Goal: Information Seeking & Learning: Check status

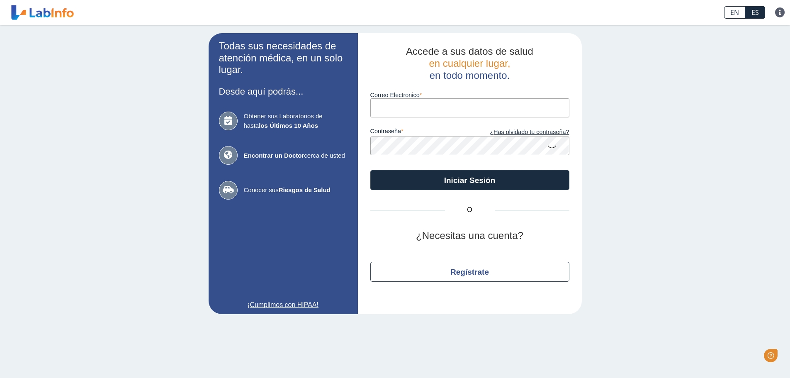
drag, startPoint x: 0, startPoint y: 0, endPoint x: 441, endPoint y: 111, distance: 454.5
click at [441, 111] on input "Correo Electronico" at bounding box center [470, 107] width 199 height 19
type input "[EMAIL_ADDRESS][DOMAIN_NAME]"
click at [556, 143] on icon at bounding box center [552, 146] width 10 height 16
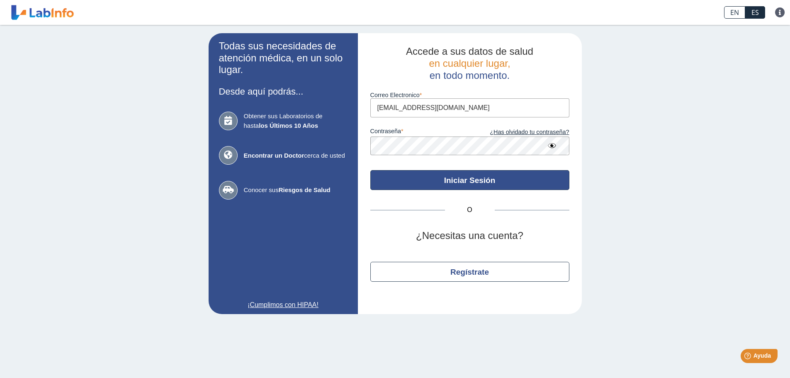
click at [475, 187] on button "Iniciar Sesión" at bounding box center [470, 180] width 199 height 20
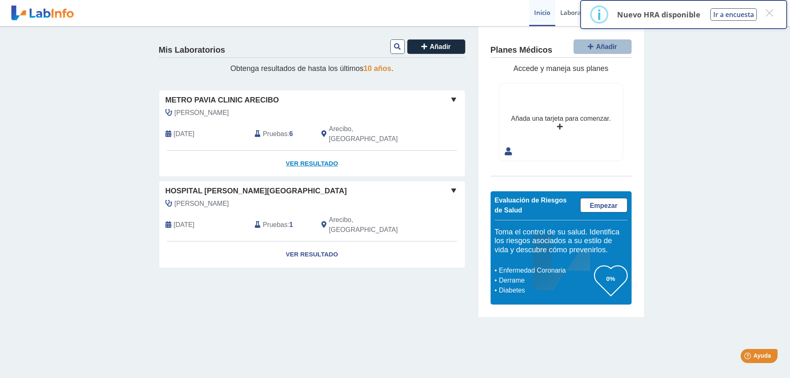
click at [295, 154] on link "Ver Resultado" at bounding box center [312, 164] width 306 height 26
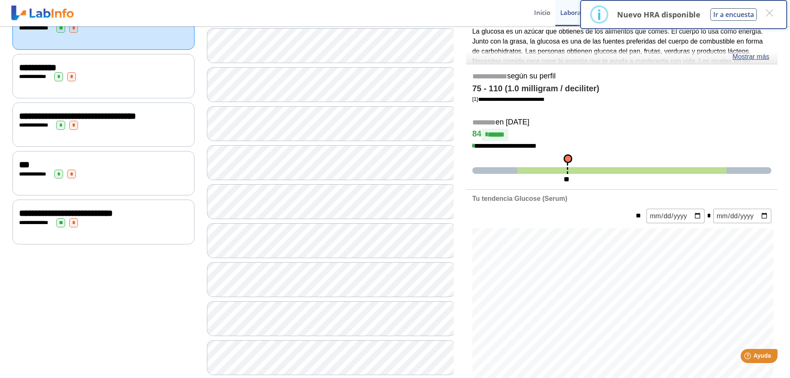
scroll to position [83, 0]
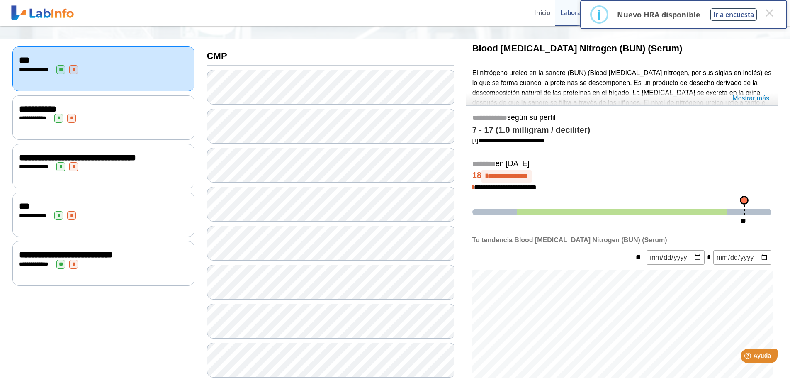
click at [758, 100] on link "Mostrar más" at bounding box center [751, 98] width 37 height 10
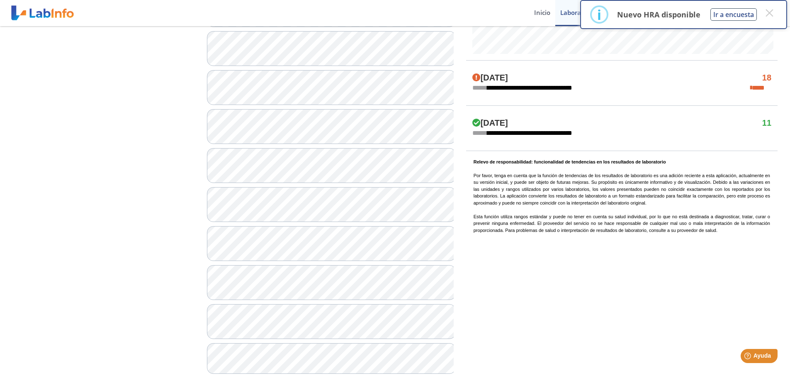
scroll to position [489, 0]
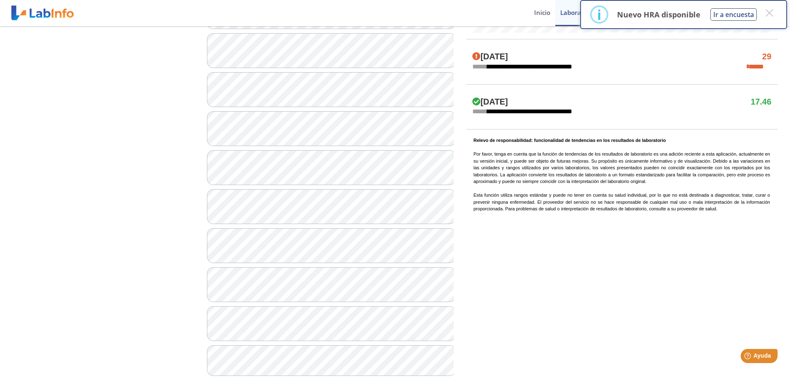
scroll to position [489, 0]
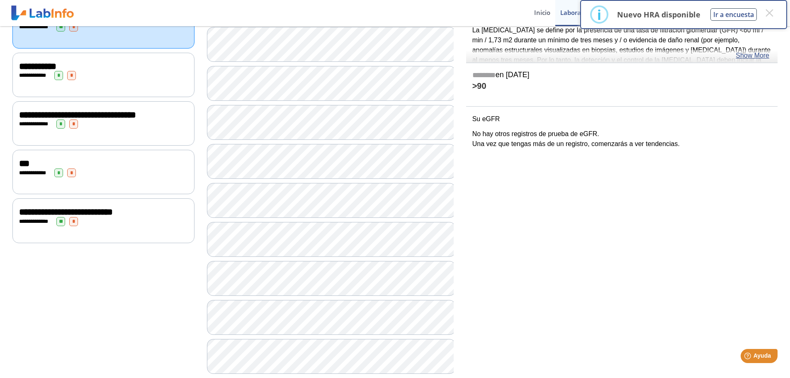
scroll to position [116, 0]
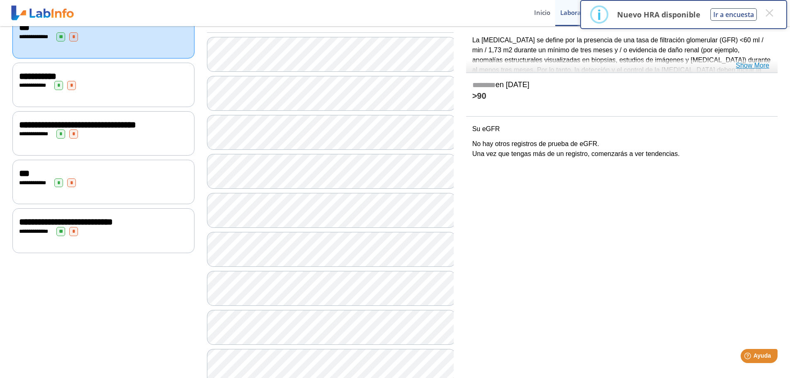
click at [754, 65] on link "Show More" at bounding box center [753, 66] width 34 height 10
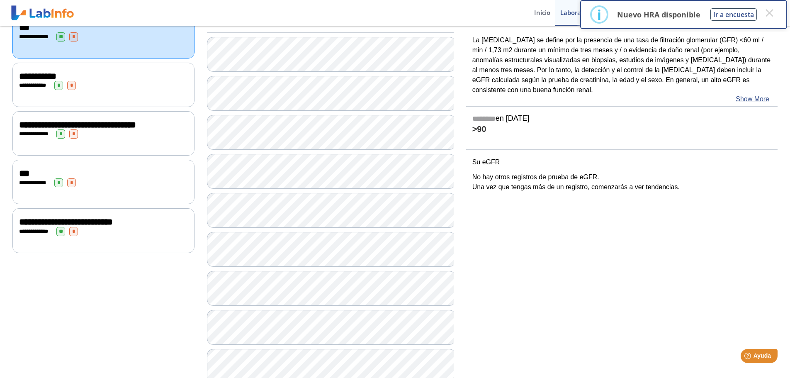
click at [107, 96] on div "**********" at bounding box center [103, 85] width 182 height 44
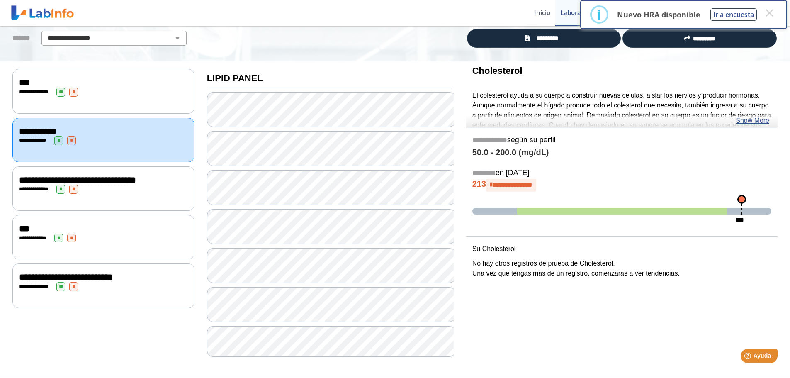
scroll to position [60, 0]
click at [129, 207] on div "**********" at bounding box center [103, 189] width 182 height 44
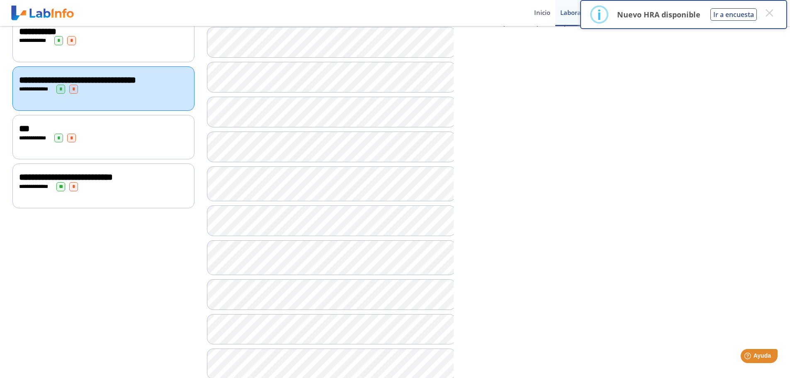
scroll to position [185, 0]
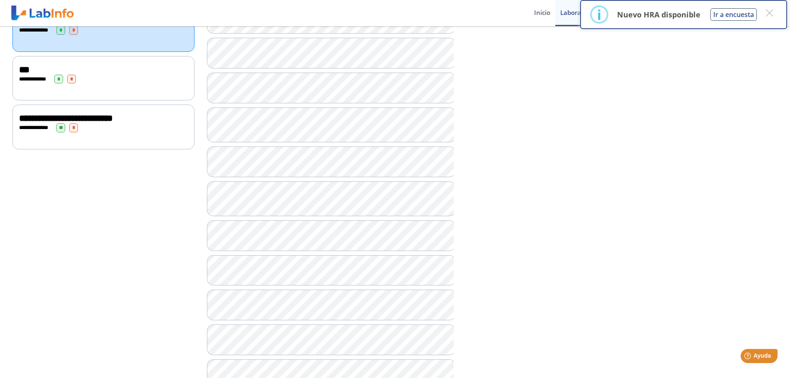
scroll to position [268, 0]
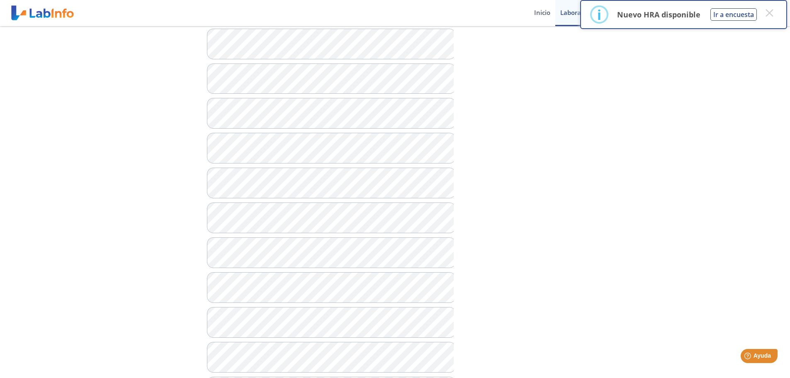
scroll to position [434, 0]
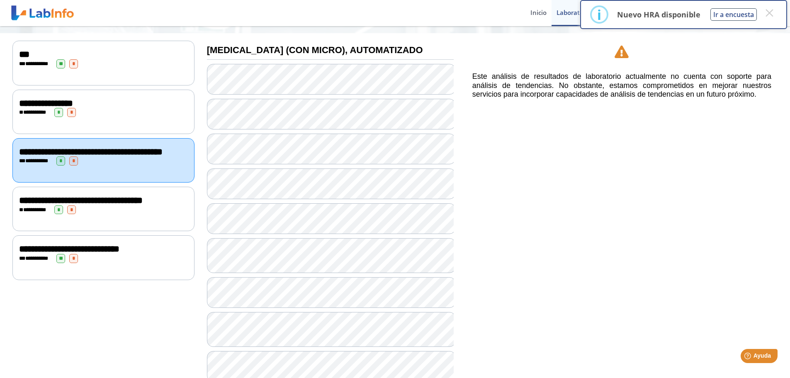
scroll to position [124, 0]
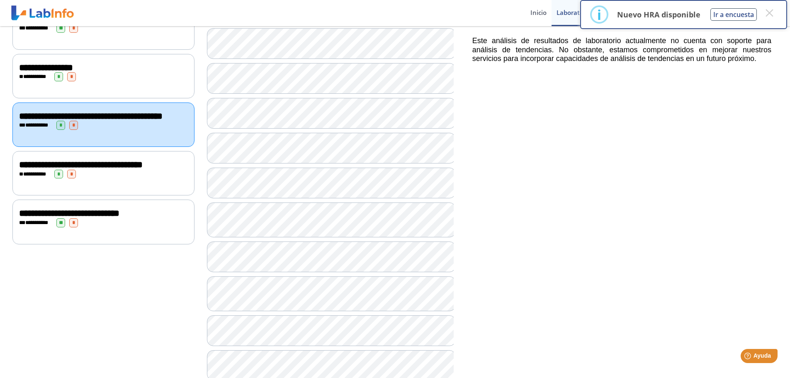
click at [126, 187] on div "**********" at bounding box center [103, 173] width 182 height 44
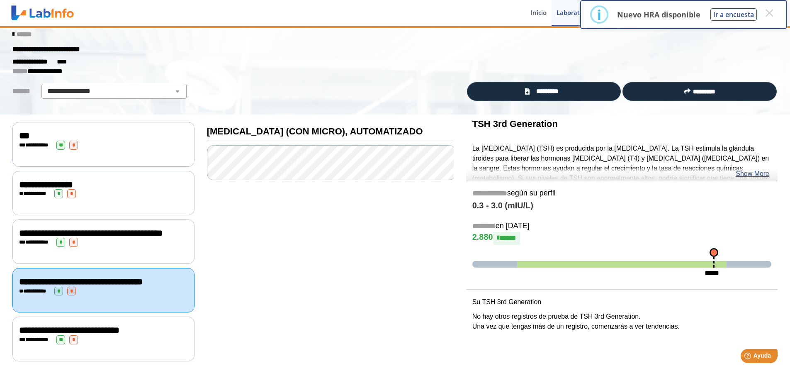
scroll to position [12, 0]
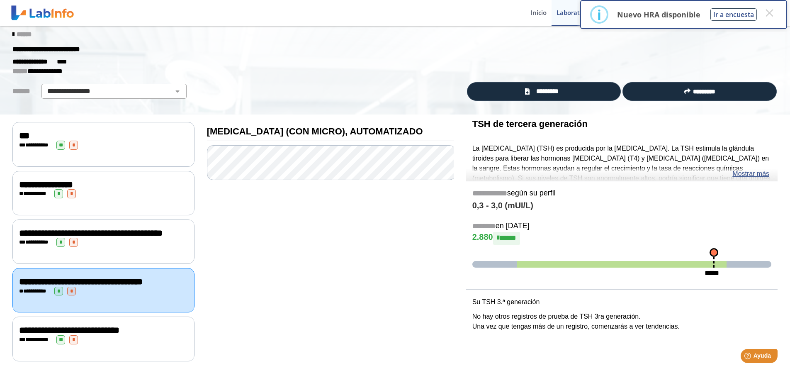
click at [134, 299] on div "**********" at bounding box center [103, 290] width 182 height 44
click at [134, 337] on div "**********" at bounding box center [103, 339] width 169 height 9
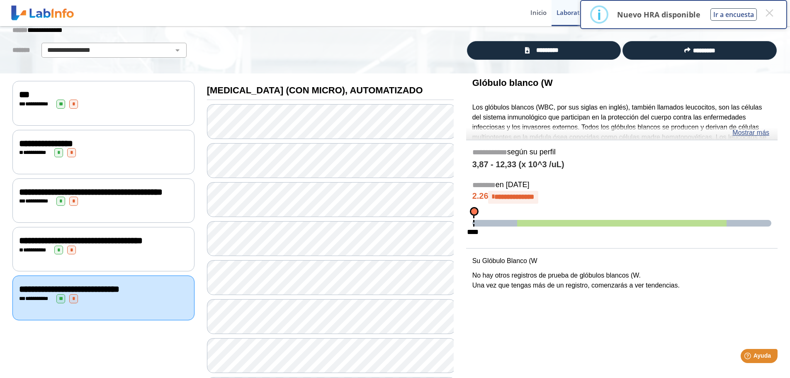
scroll to position [41, 0]
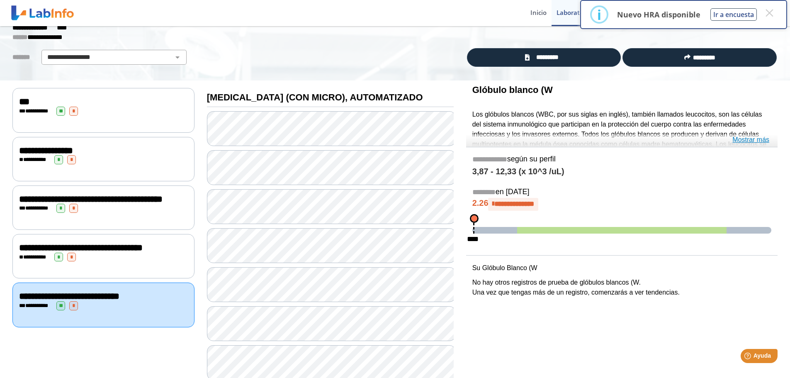
click at [746, 141] on font "Mostrar más" at bounding box center [751, 139] width 37 height 7
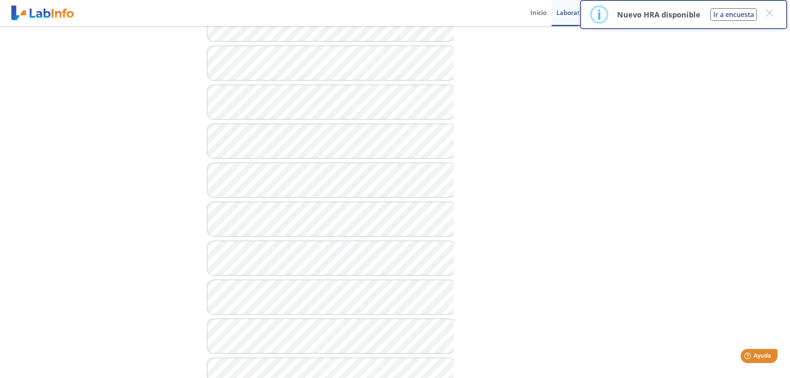
scroll to position [498, 0]
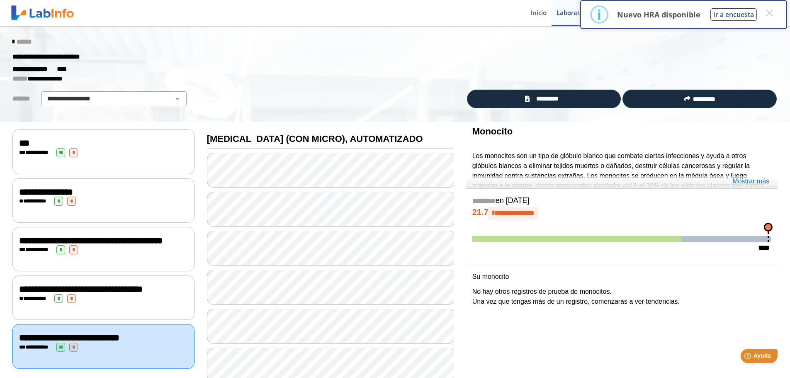
click at [757, 179] on font "Mostrar más" at bounding box center [751, 181] width 37 height 7
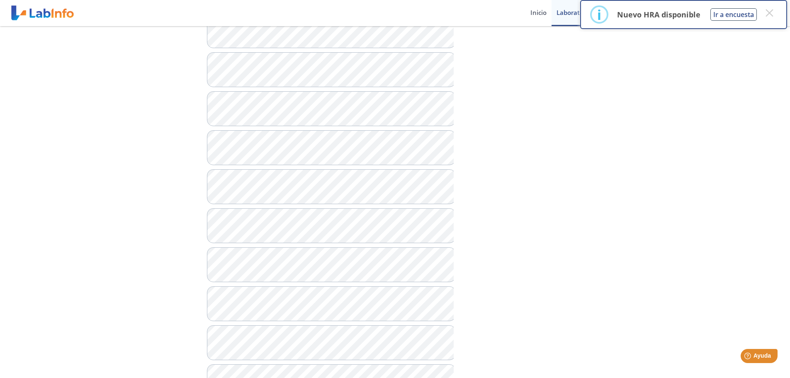
scroll to position [539, 0]
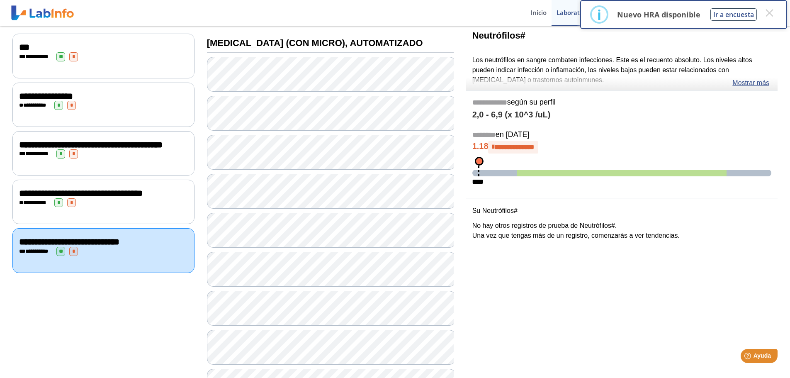
scroll to position [83, 0]
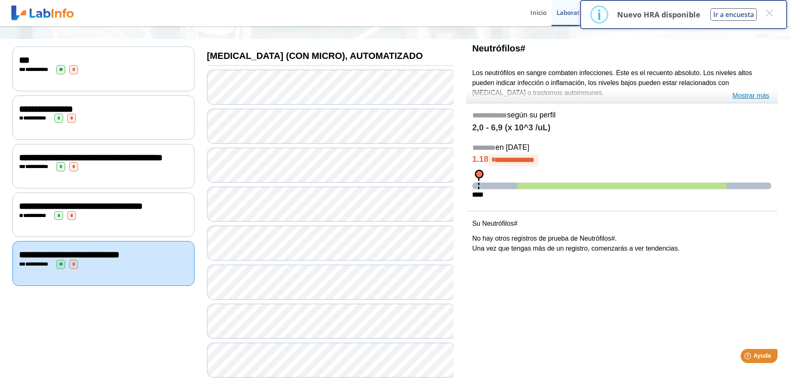
click at [756, 96] on font "Mostrar más" at bounding box center [751, 95] width 37 height 7
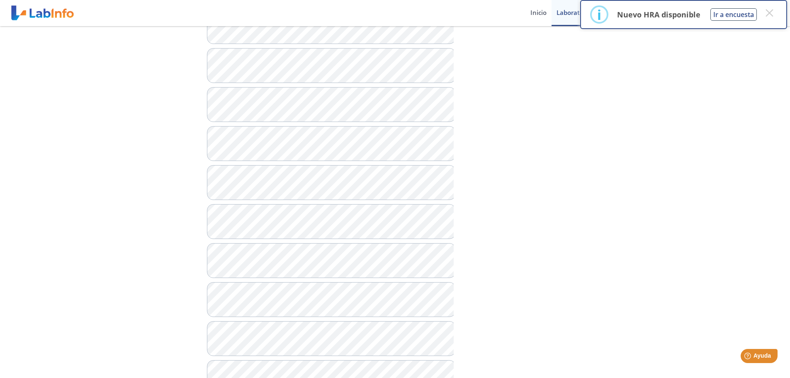
scroll to position [664, 0]
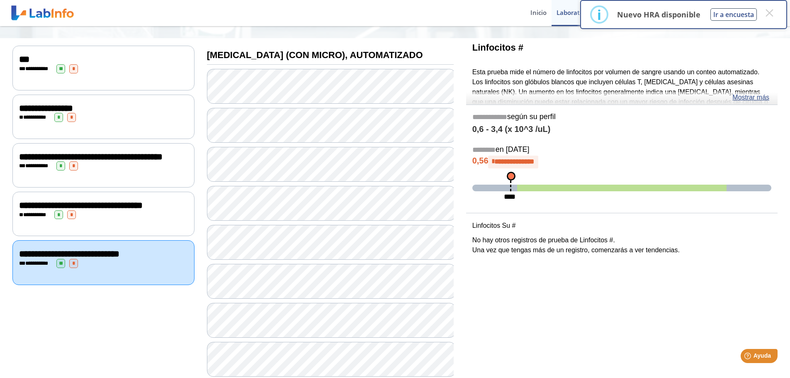
scroll to position [83, 0]
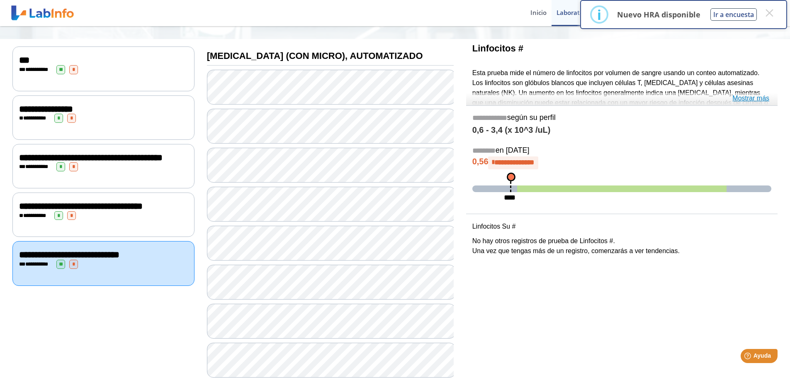
click at [751, 98] on font "Mostrar más" at bounding box center [751, 98] width 37 height 7
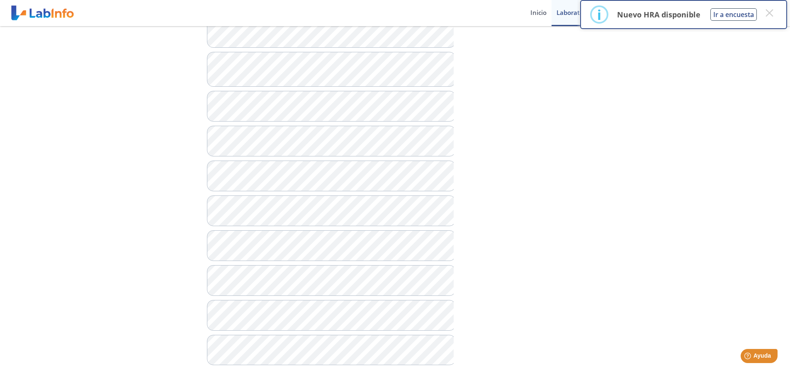
scroll to position [889, 0]
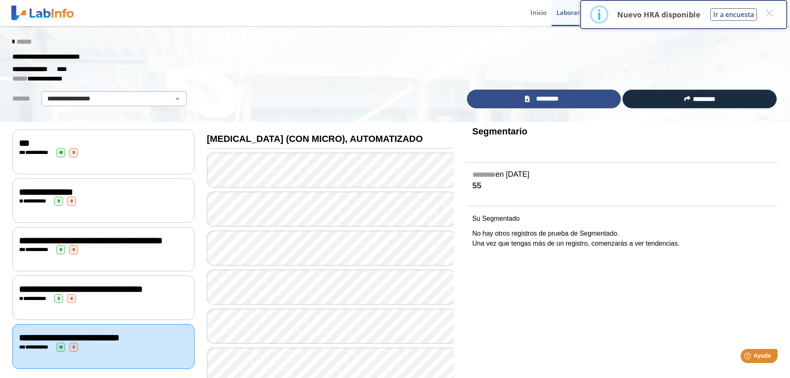
click at [584, 104] on link "*********" at bounding box center [544, 99] width 154 height 19
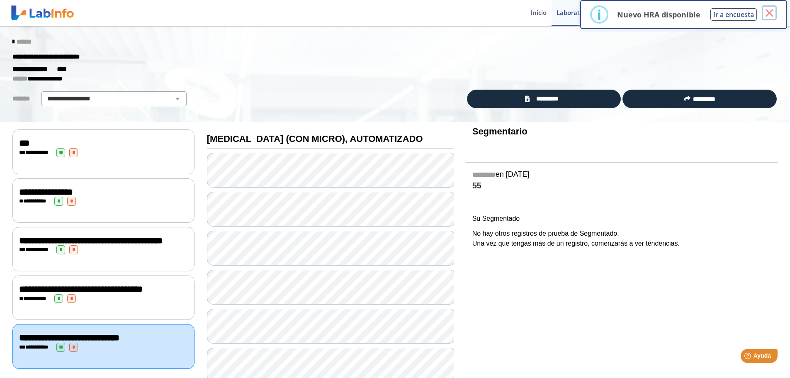
click at [770, 14] on font "×" at bounding box center [770, 12] width 10 height 21
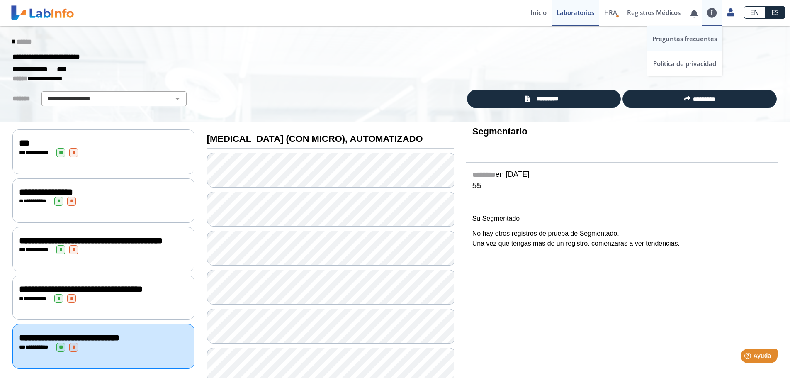
click at [705, 41] on font "Preguntas frecuentes" at bounding box center [685, 38] width 65 height 8
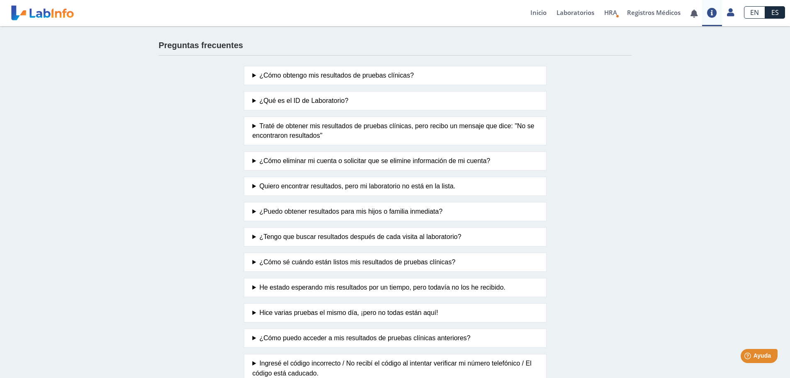
click at [427, 213] on font "¿Puedo obtener resultados para mis hijos o familia inmediata?" at bounding box center [350, 211] width 183 height 7
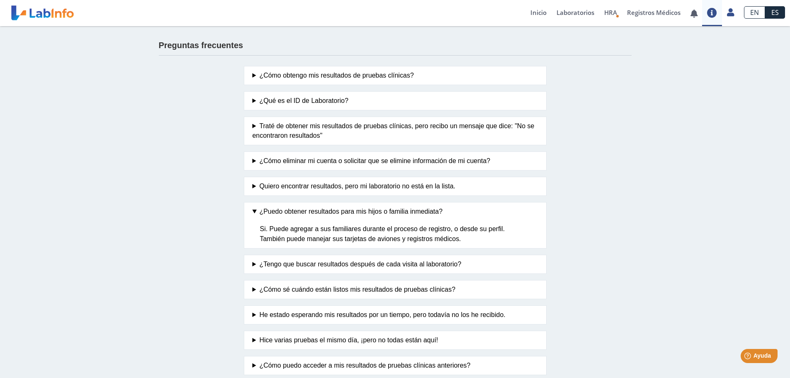
click at [683, 59] on div "Preguntas frecuentes ¿Cómo obtengo mis resultados de pruebas clínicas? Haga cli…" at bounding box center [395, 240] width 790 height 428
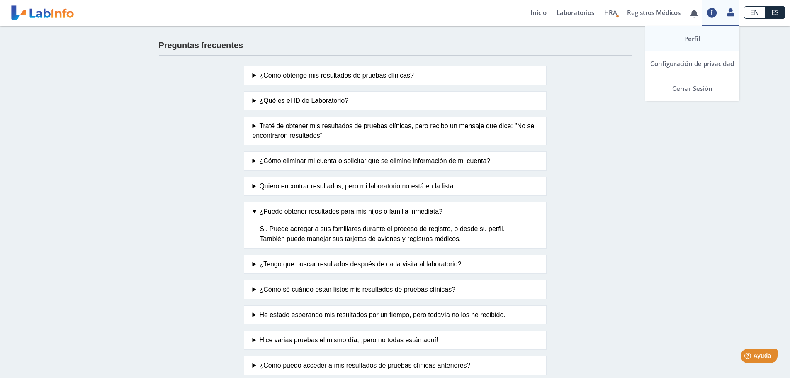
click at [690, 36] on font "Perfil" at bounding box center [693, 38] width 16 height 8
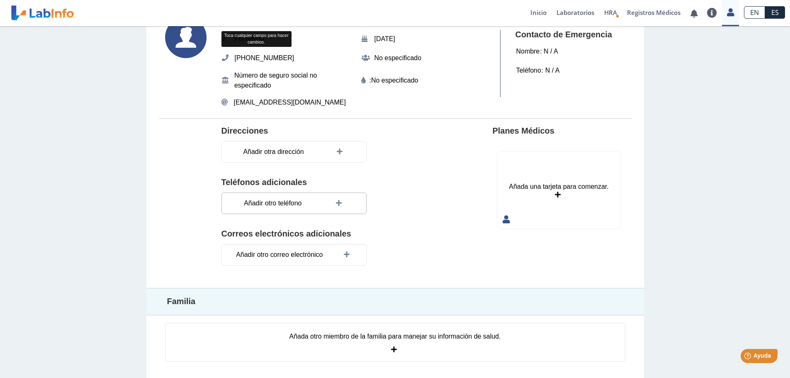
scroll to position [56, 0]
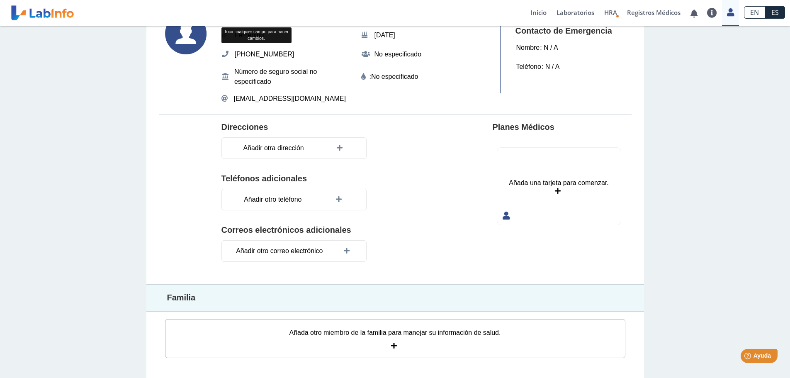
click at [397, 345] on div "Añada otro miembro de la familia para manejar su información de salud." at bounding box center [395, 338] width 461 height 39
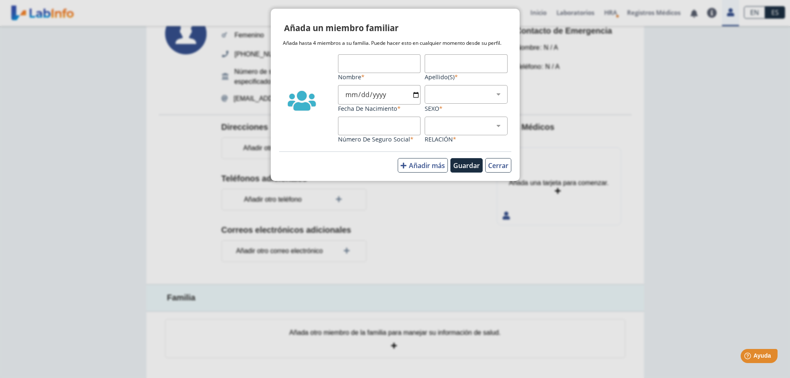
click at [371, 67] on input "Nombre" at bounding box center [379, 63] width 83 height 19
type input "Edrain"
type input "Serrano Medina"
click at [357, 92] on input "Fecha de Nacimiento" at bounding box center [379, 95] width 83 height 20
click at [365, 95] on input "Fecha de Nacimiento" at bounding box center [379, 95] width 83 height 20
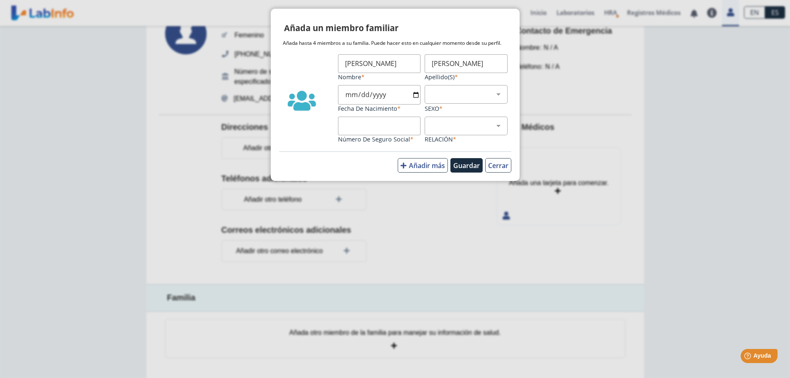
click at [417, 96] on input "Fecha de Nacimiento" at bounding box center [379, 95] width 83 height 20
click at [357, 94] on input "2020-07-07" at bounding box center [379, 95] width 83 height 20
click at [417, 95] on input "2020-07-07" at bounding box center [379, 95] width 83 height 20
type input "2020-07-06"
click at [444, 94] on select "Masculino Femenino" at bounding box center [470, 94] width 76 height 8
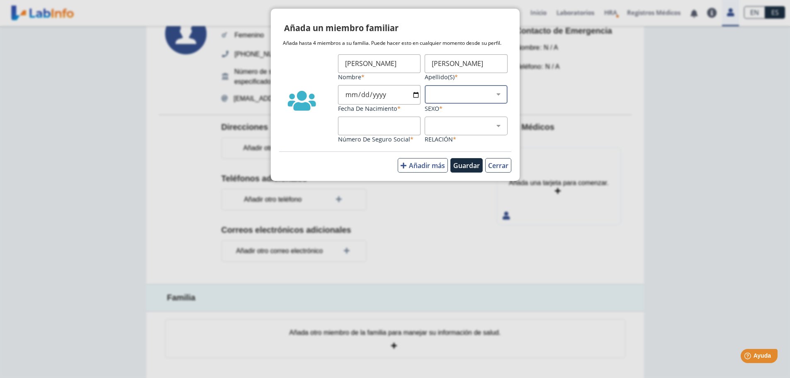
select select "1"
click at [432, 90] on select "Masculino Femenino" at bounding box center [470, 94] width 76 height 8
click at [371, 124] on input "Número de Seguro Social" at bounding box center [379, 126] width 83 height 19
click at [446, 132] on div "Hijo Capellán Pareja Otro" at bounding box center [466, 126] width 83 height 19
click at [398, 125] on input "Número de Seguro Social" at bounding box center [379, 126] width 83 height 19
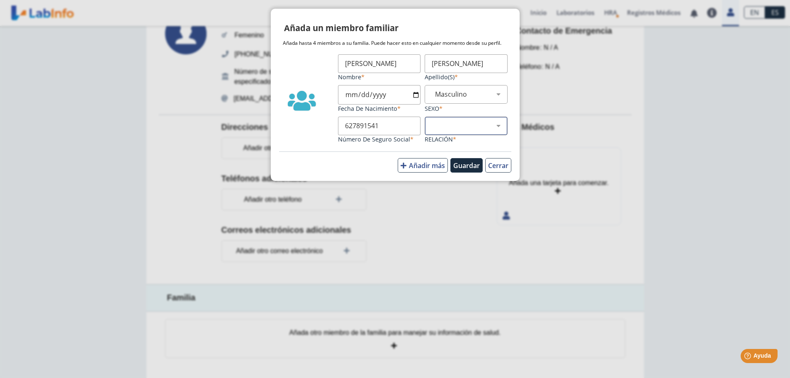
type input "627891541"
click at [453, 123] on select "Hijo Capellán Pareja Otro" at bounding box center [470, 126] width 76 height 8
select select "2"
click at [432, 122] on select "Hijo Capellán Pareja Otro" at bounding box center [470, 126] width 76 height 8
click at [466, 166] on font "Guardar" at bounding box center [467, 165] width 27 height 9
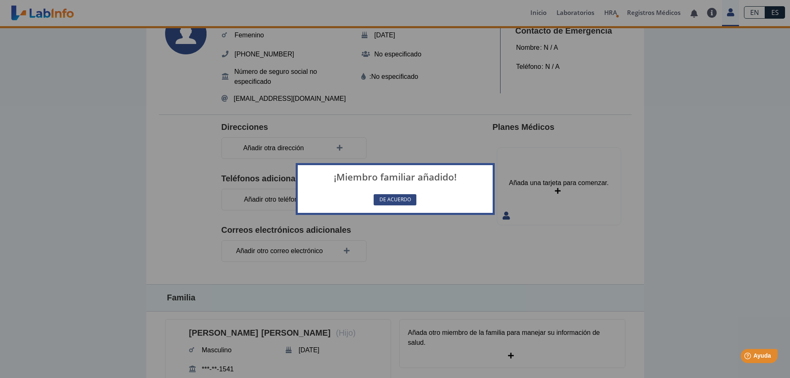
click at [395, 198] on font "DE ACUERDO" at bounding box center [396, 199] width 32 height 7
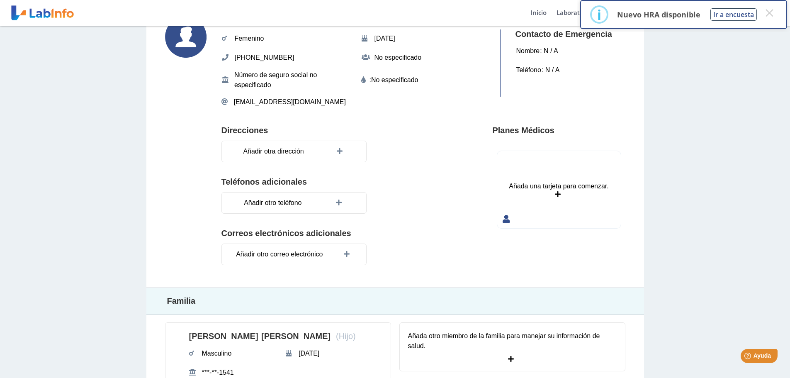
scroll to position [0, 0]
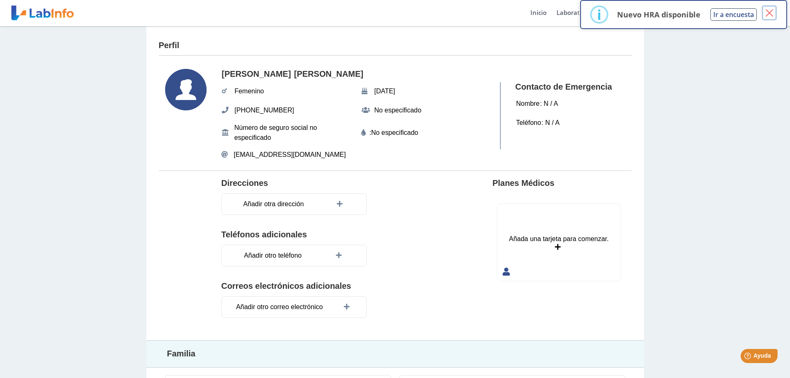
click at [772, 12] on font "×" at bounding box center [770, 12] width 10 height 21
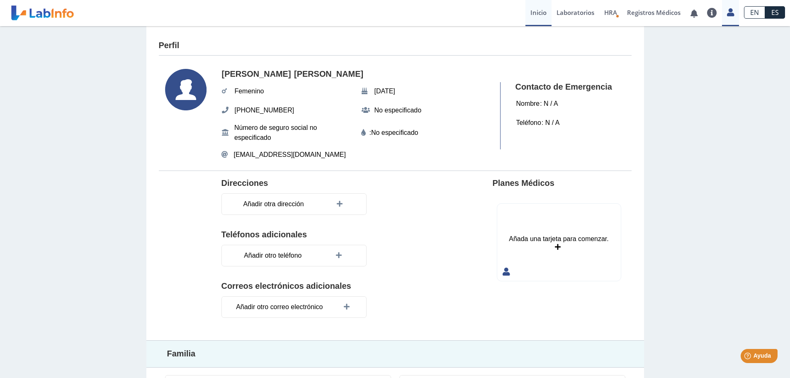
click at [539, 14] on font "Inicio" at bounding box center [539, 12] width 16 height 8
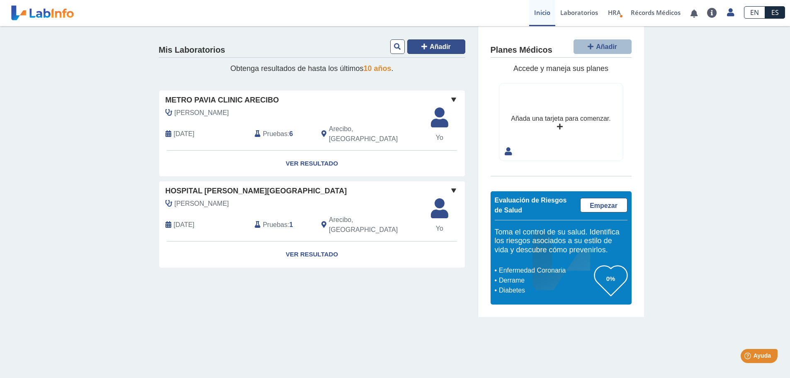
click at [437, 45] on span "Añadir" at bounding box center [440, 46] width 21 height 7
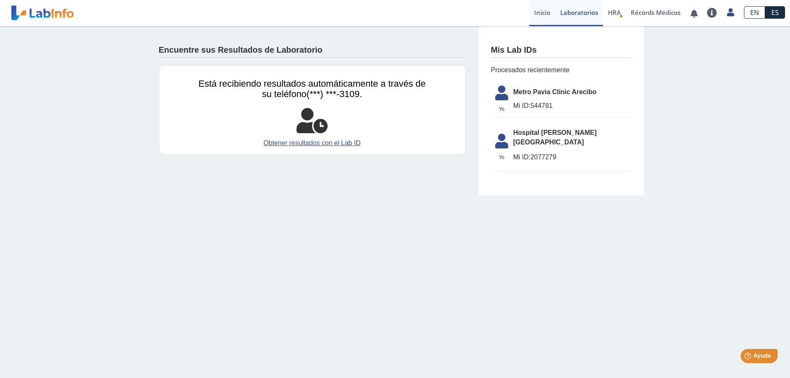
click at [542, 15] on link "Inicio" at bounding box center [542, 13] width 26 height 26
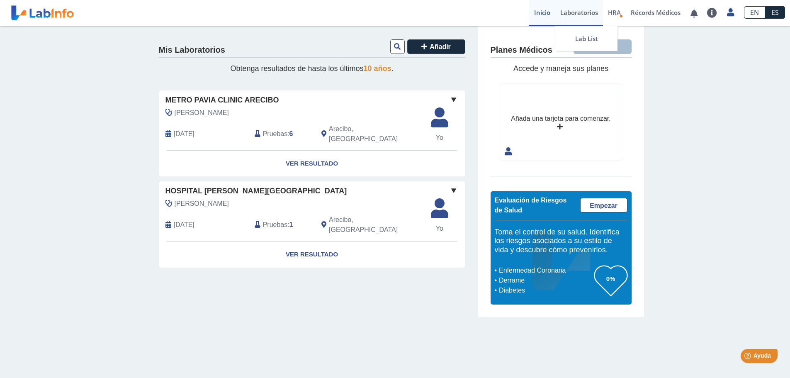
click at [573, 13] on link "Laboratorios" at bounding box center [580, 13] width 48 height 26
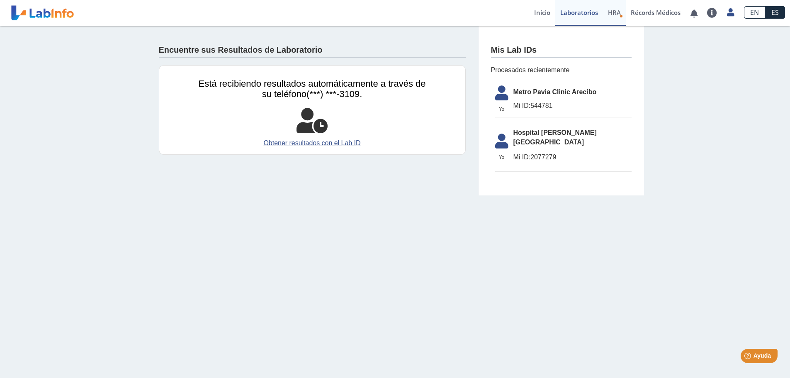
click at [609, 10] on span "HRA" at bounding box center [614, 12] width 13 height 8
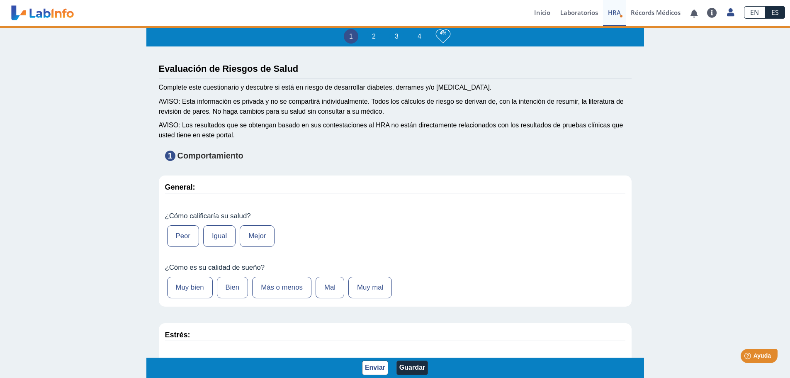
type input "[PERSON_NAME]"
type input "[DATE]"
select select
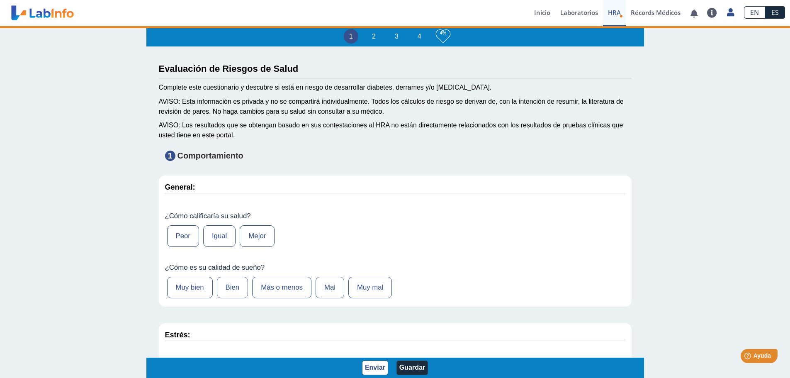
select select
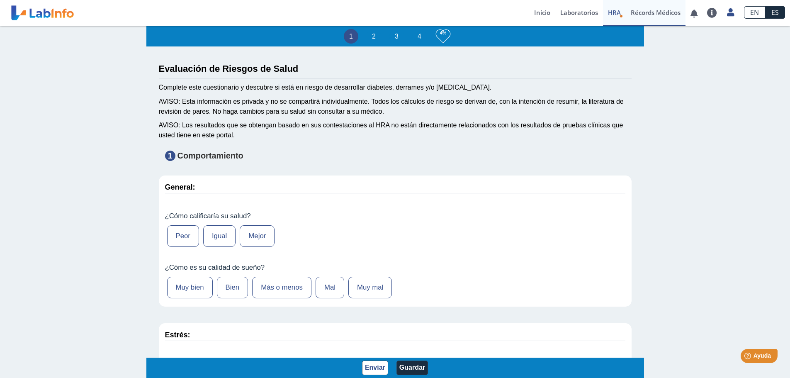
click at [656, 16] on link "Récords Médicos" at bounding box center [656, 13] width 60 height 26
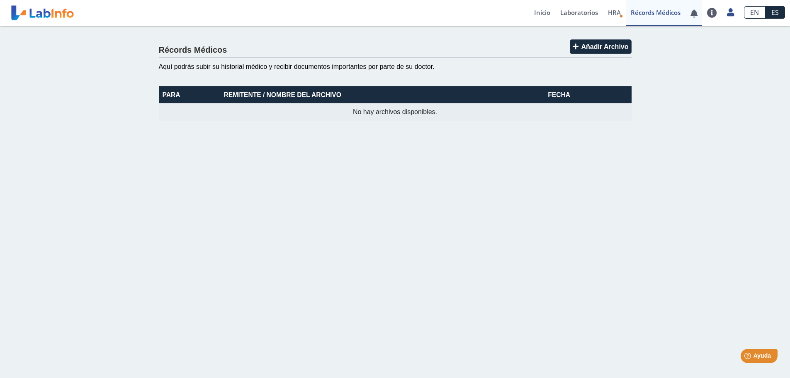
click at [695, 16] on link at bounding box center [694, 13] width 17 height 6
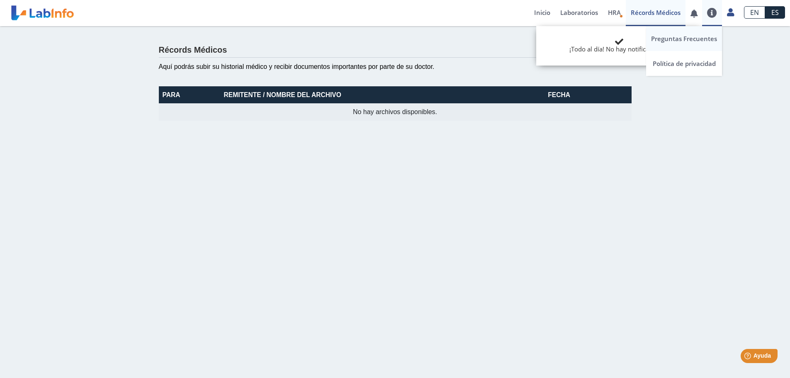
click at [678, 42] on link "Preguntas Frecuentes" at bounding box center [685, 38] width 76 height 25
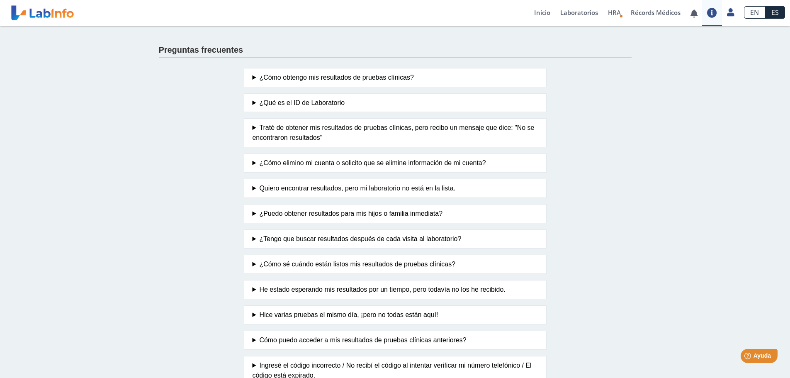
click at [254, 215] on summary "¿Puedo obtener resultados para mis hijos o familia inmediata?" at bounding box center [395, 214] width 285 height 10
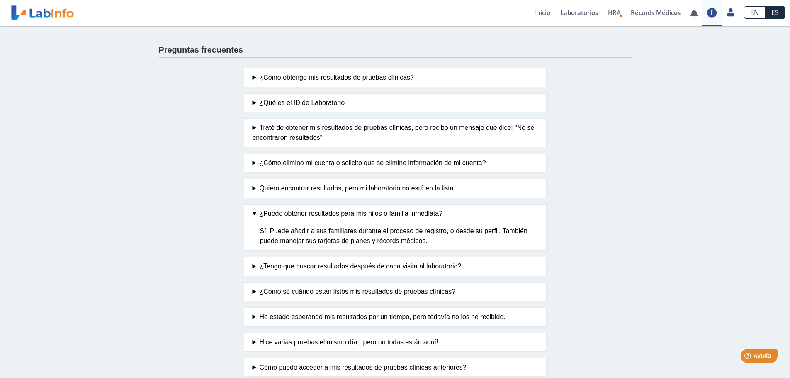
click at [253, 293] on summary "¿Cómo sé cuándo están listos mis resultados de pruebas clínicas?" at bounding box center [395, 292] width 285 height 10
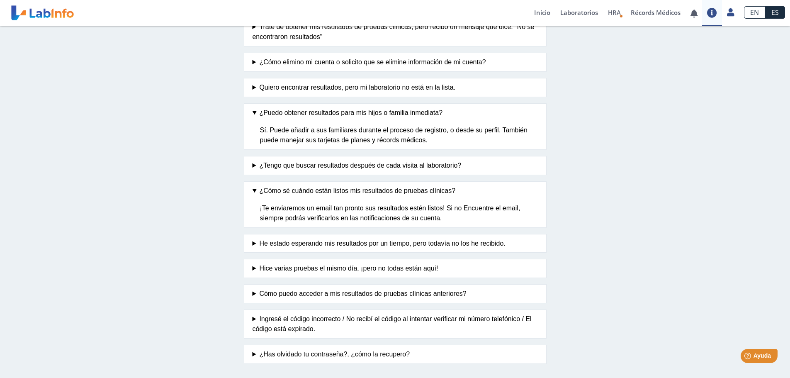
scroll to position [105, 0]
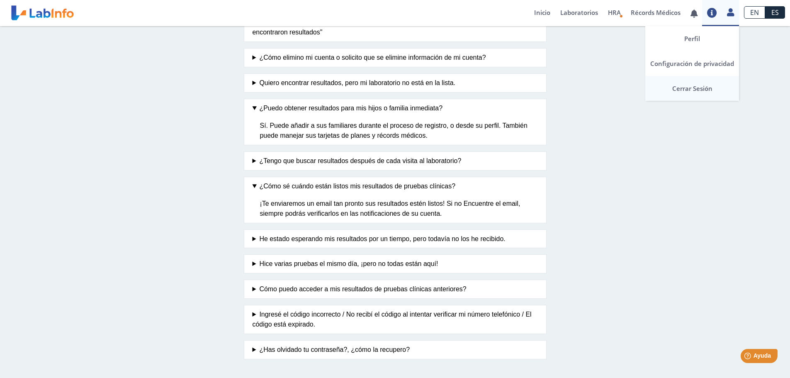
click at [693, 92] on link "Cerrar Sesión" at bounding box center [693, 88] width 94 height 25
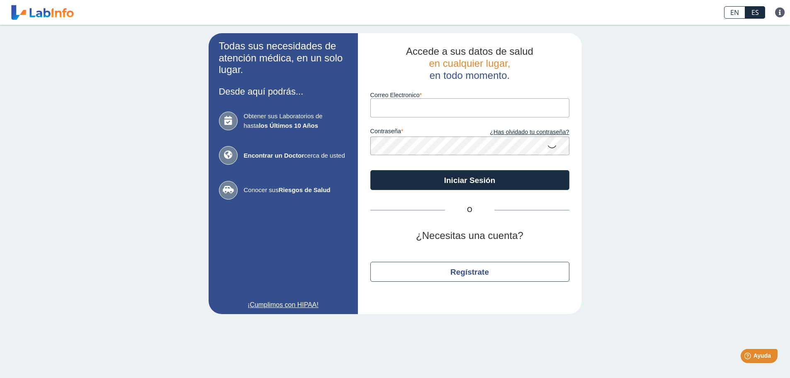
click at [401, 105] on input "Correo Electronico" at bounding box center [470, 107] width 199 height 19
click at [453, 107] on input "Correo Electronico" at bounding box center [470, 107] width 199 height 19
type input "[EMAIL_ADDRESS][DOMAIN_NAME]"
click at [551, 142] on icon at bounding box center [552, 146] width 10 height 16
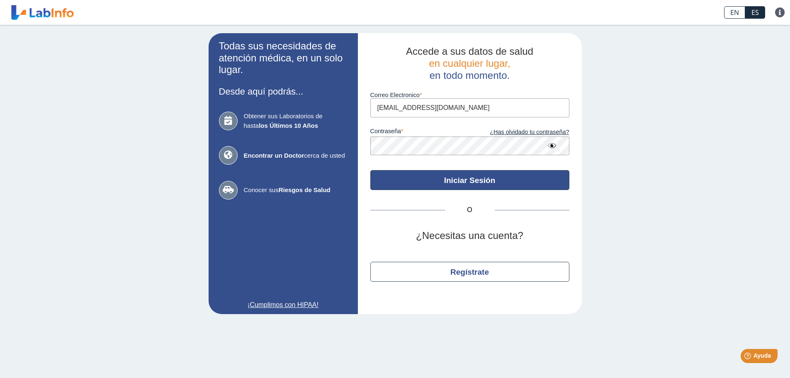
click at [479, 176] on button "Iniciar Sesión" at bounding box center [470, 180] width 199 height 20
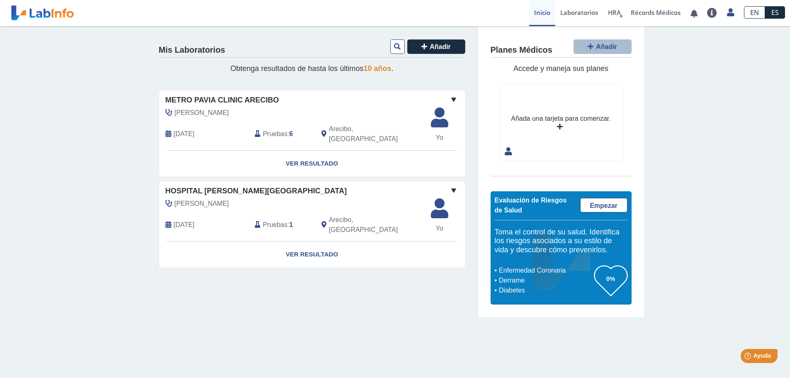
click at [454, 99] on span at bounding box center [454, 100] width 10 height 10
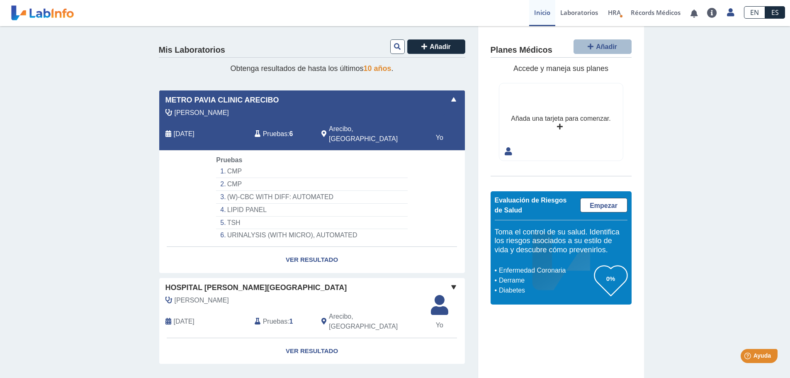
click at [454, 99] on span at bounding box center [454, 100] width 10 height 10
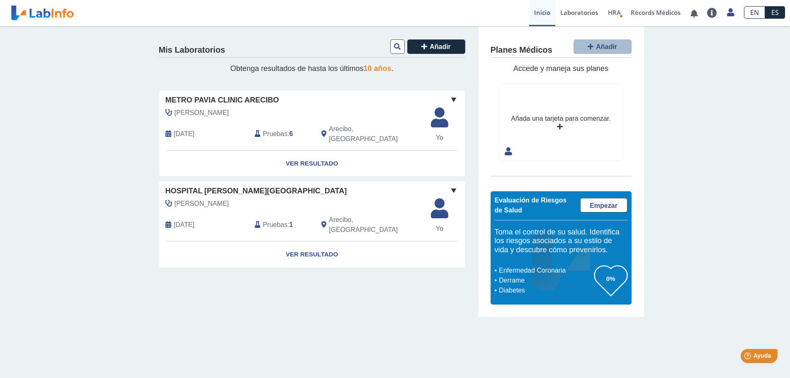
click at [454, 185] on span at bounding box center [454, 190] width 10 height 10
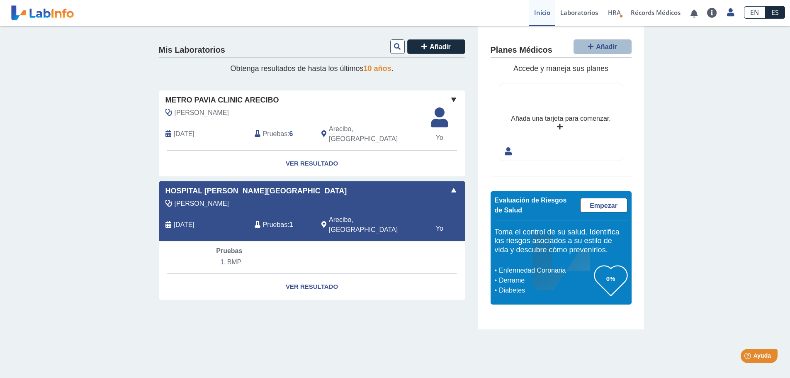
click at [454, 185] on span at bounding box center [454, 190] width 10 height 10
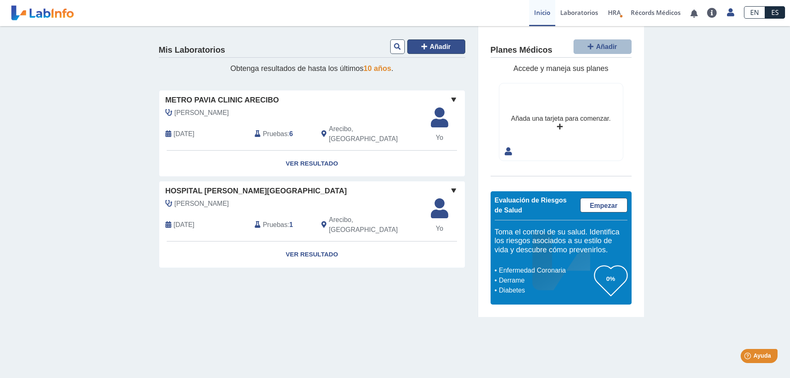
click at [426, 51] on button "Añadir" at bounding box center [436, 46] width 58 height 15
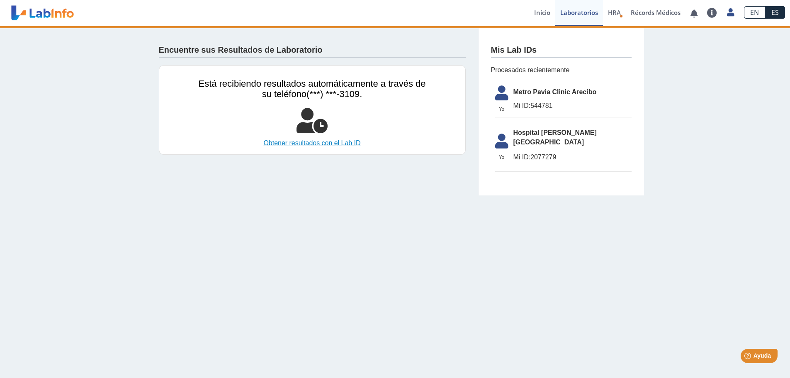
click at [318, 144] on link "Obtener resultados con el Lab ID" at bounding box center [312, 143] width 227 height 10
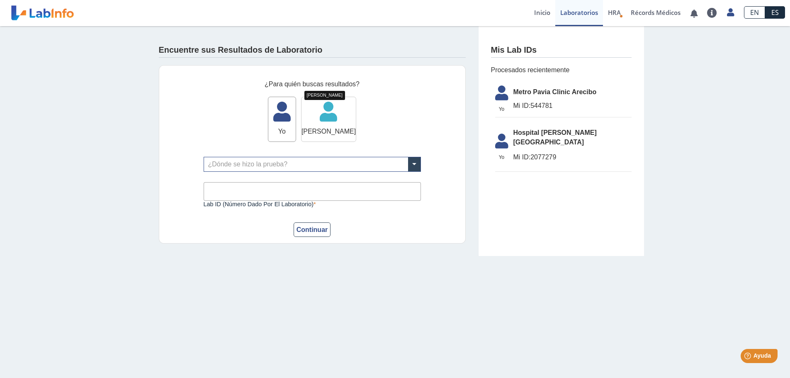
click at [322, 123] on icon at bounding box center [329, 114] width 54 height 25
click at [241, 168] on input "text" at bounding box center [312, 164] width 217 height 14
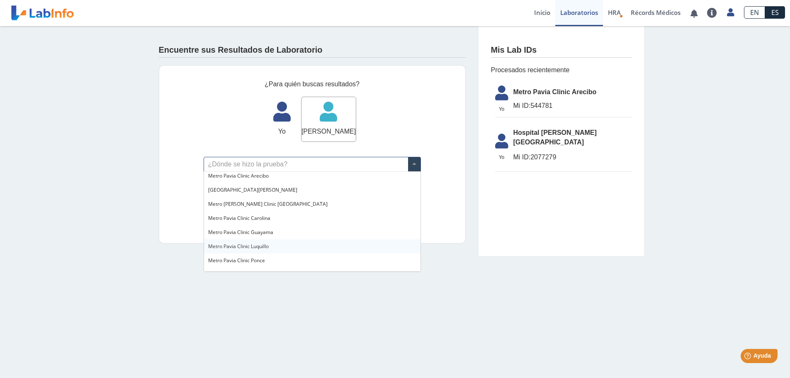
scroll to position [581, 0]
click at [255, 180] on div "Metro Pavia Clinic Arecibo" at bounding box center [312, 176] width 217 height 14
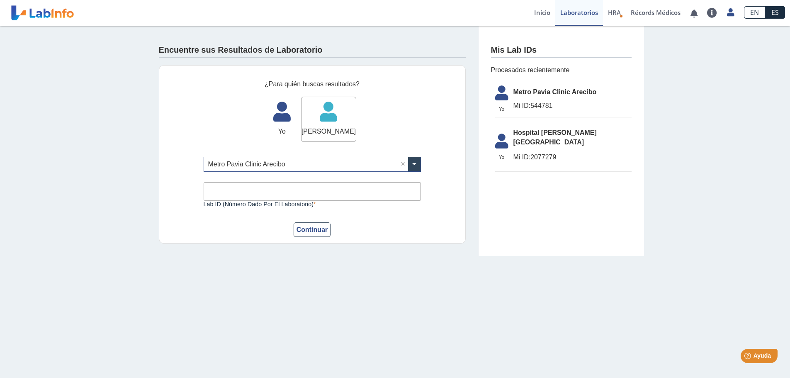
click at [239, 193] on input "Lab ID (número dado por el laboratorio)" at bounding box center [312, 191] width 217 height 19
click at [215, 220] on form "¿Para quién buscas resultados? Yo Yo [PERSON_NAME] [PERSON_NAME] ¿Dónde se hizo…" at bounding box center [312, 158] width 217 height 158
click at [283, 193] on input "Lab ID (número dado por el laboratorio)" at bounding box center [312, 191] width 217 height 19
click at [359, 234] on div "Continuar" at bounding box center [312, 229] width 217 height 15
click at [310, 199] on input "Lab ID (número dado por el laboratorio)" at bounding box center [312, 191] width 217 height 19
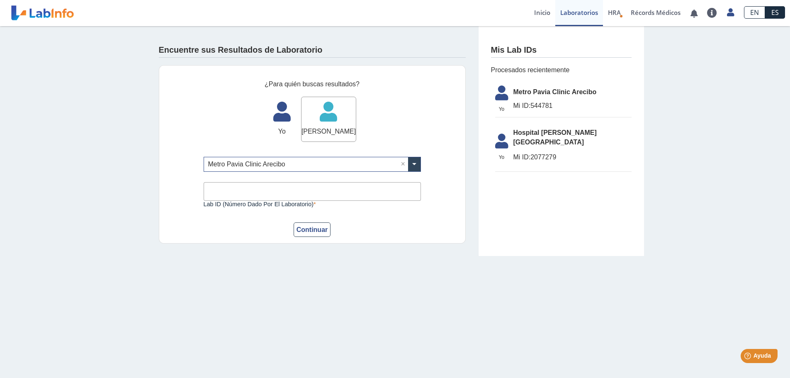
click at [358, 218] on form "¿Para quién buscas resultados? Yo Yo [PERSON_NAME] [PERSON_NAME] ¿Dónde se hizo…" at bounding box center [312, 158] width 217 height 158
click at [296, 189] on input "Lab ID (número dado por el laboratorio)" at bounding box center [312, 191] width 217 height 19
type input "544784"
click at [311, 235] on button "Continuar" at bounding box center [312, 229] width 37 height 15
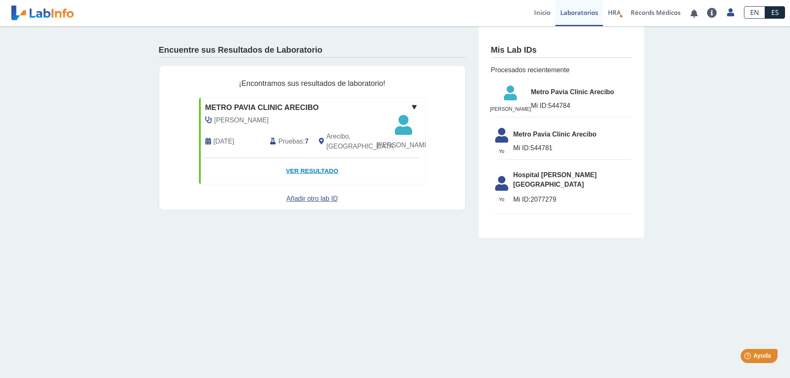
click at [318, 184] on link "Ver Resultado" at bounding box center [312, 171] width 227 height 26
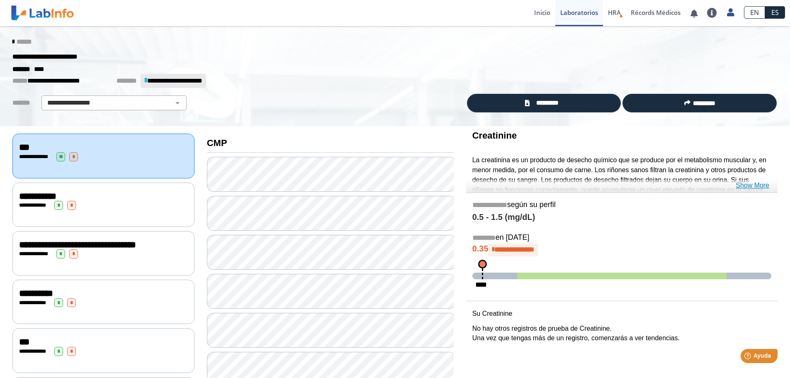
click at [751, 185] on link "Show More" at bounding box center [753, 186] width 34 height 10
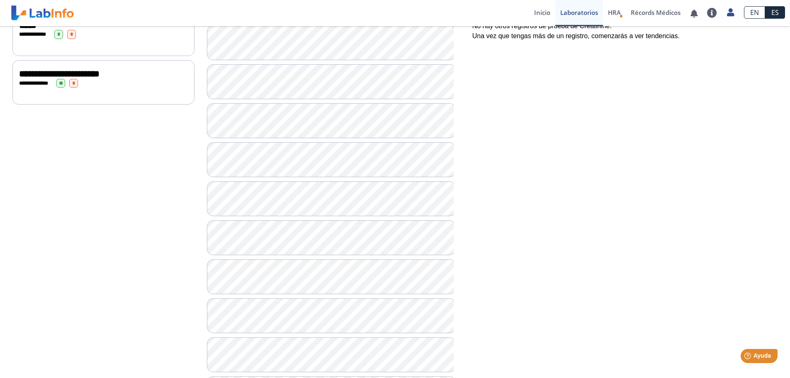
scroll to position [373, 0]
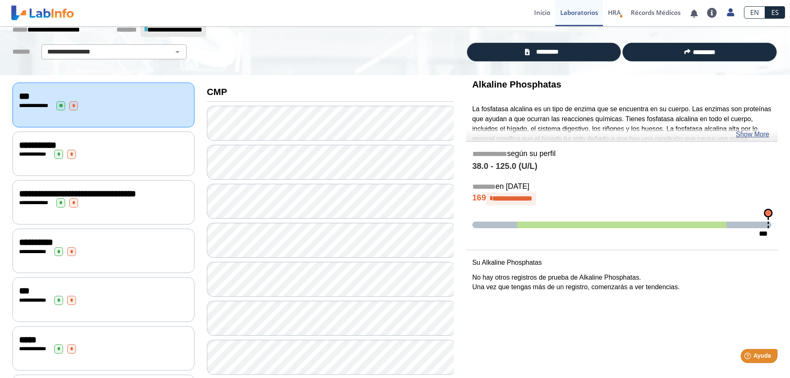
scroll to position [41, 0]
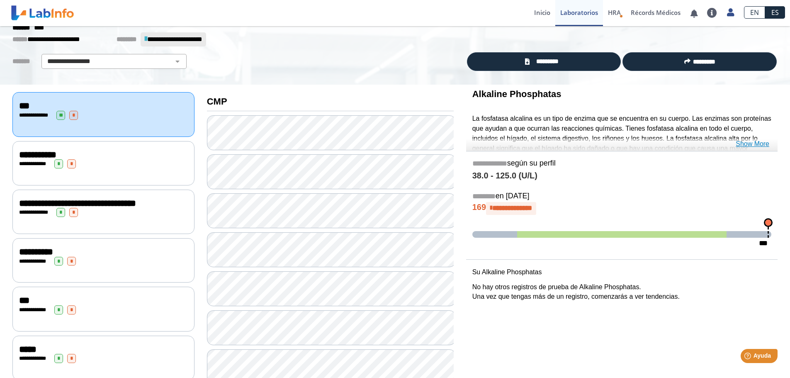
click at [754, 145] on link "Show More" at bounding box center [753, 144] width 34 height 10
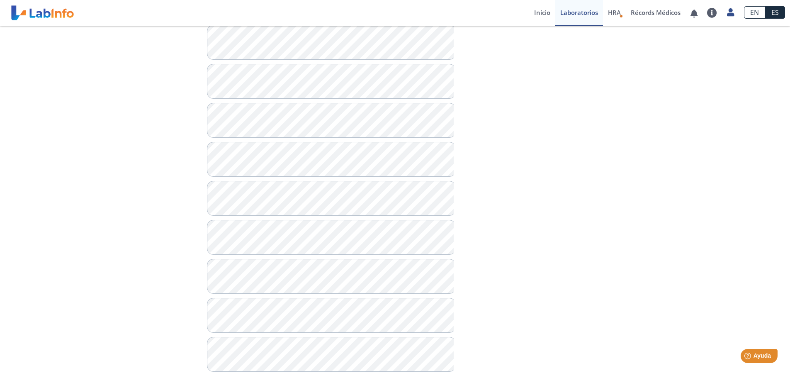
scroll to position [459, 0]
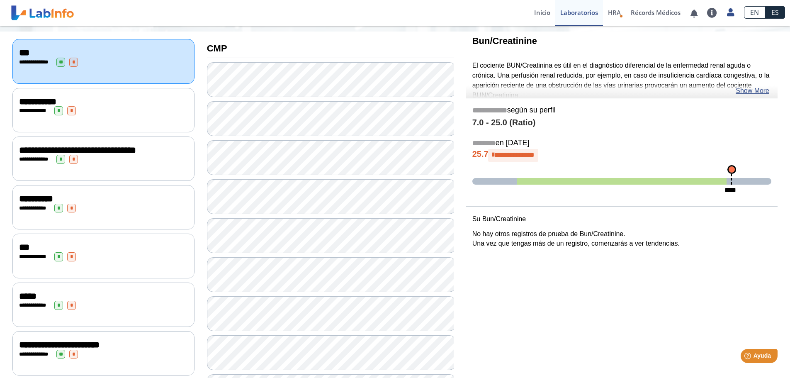
scroll to position [85, 0]
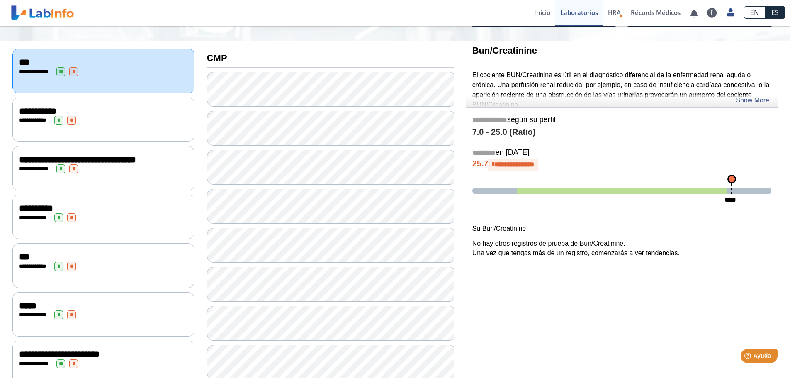
click at [113, 106] on div "**********" at bounding box center [103, 111] width 169 height 10
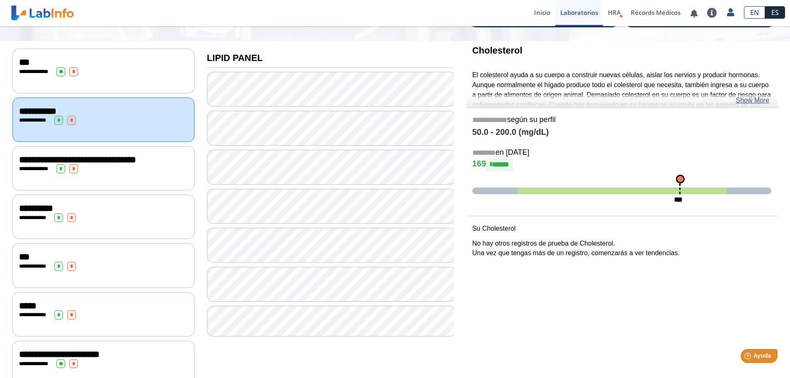
click at [117, 173] on div "**********" at bounding box center [103, 168] width 169 height 9
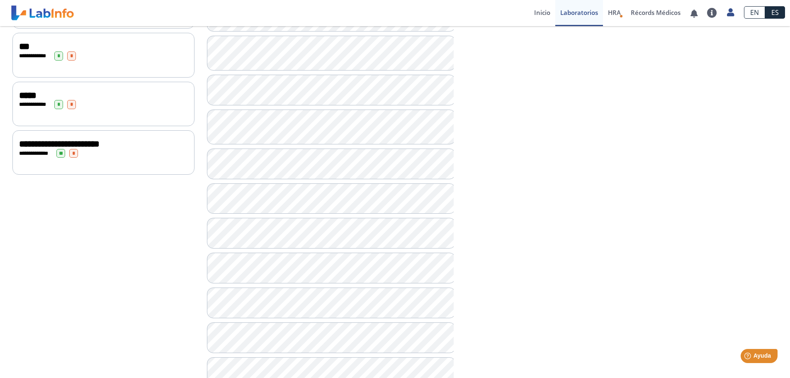
scroll to position [223, 0]
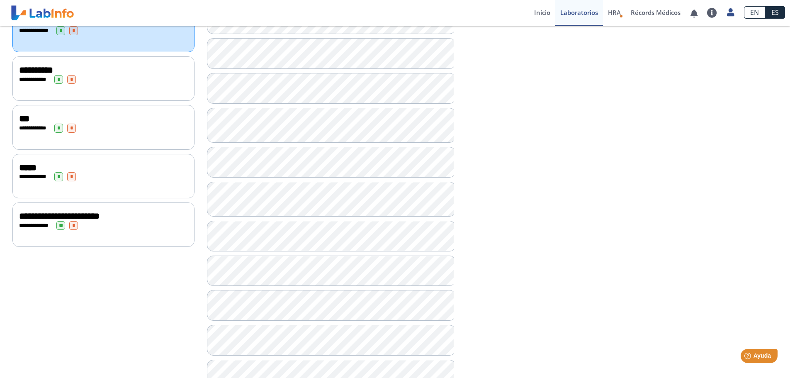
click at [97, 84] on div "**********" at bounding box center [103, 79] width 169 height 9
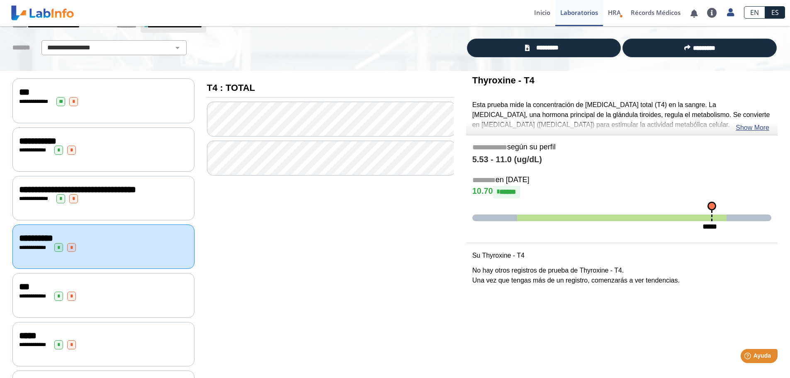
scroll to position [29, 0]
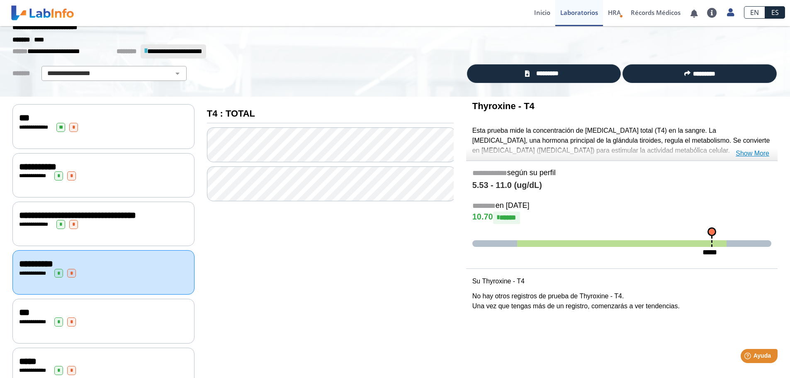
click at [741, 154] on link "Show More" at bounding box center [753, 154] width 34 height 10
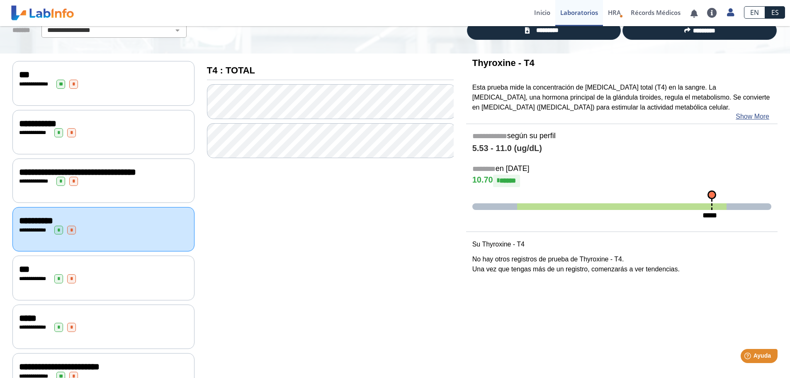
scroll to position [112, 0]
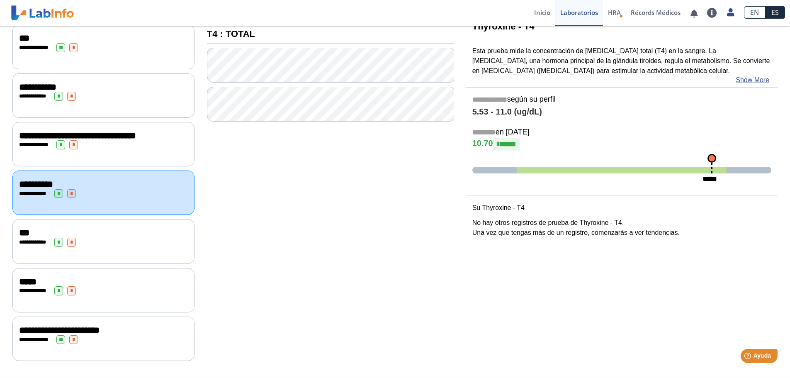
click at [140, 241] on div "**********" at bounding box center [103, 242] width 169 height 9
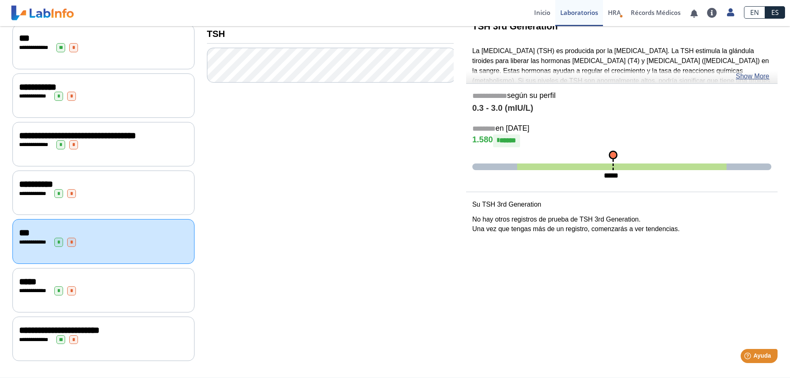
click at [128, 284] on div "*****" at bounding box center [103, 282] width 169 height 10
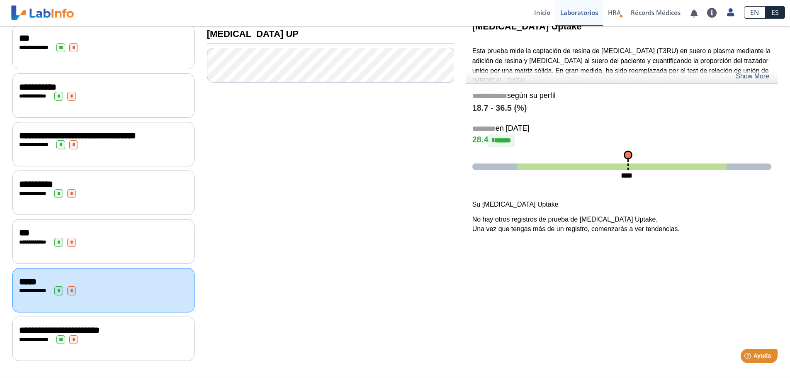
click at [120, 342] on div "**********" at bounding box center [103, 339] width 169 height 9
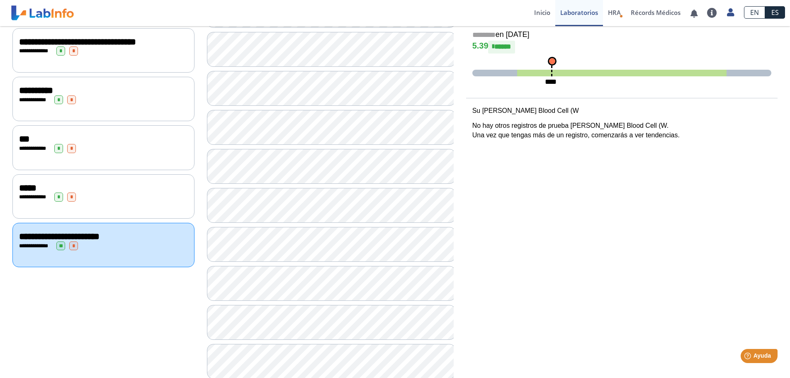
scroll to position [237, 0]
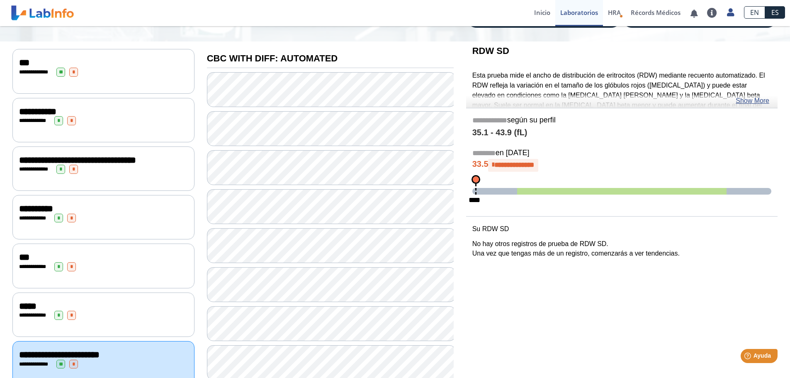
scroll to position [71, 0]
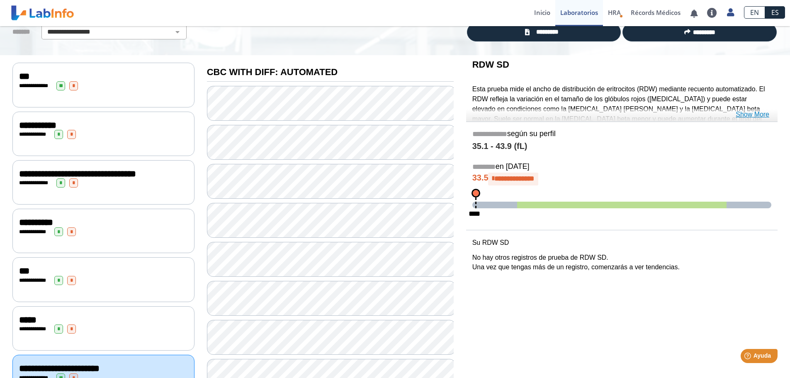
click at [756, 112] on link "Show More" at bounding box center [753, 115] width 34 height 10
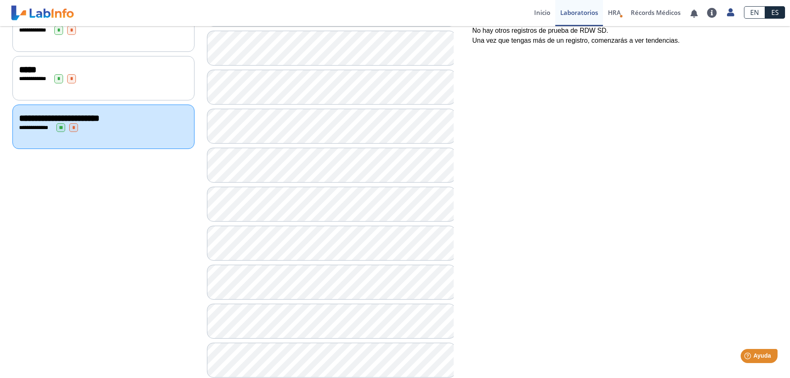
scroll to position [361, 0]
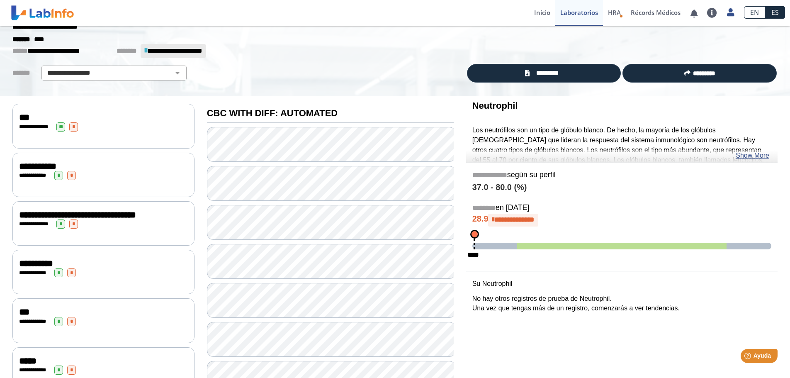
scroll to position [29, 0]
click at [763, 153] on link "Show More" at bounding box center [753, 156] width 34 height 10
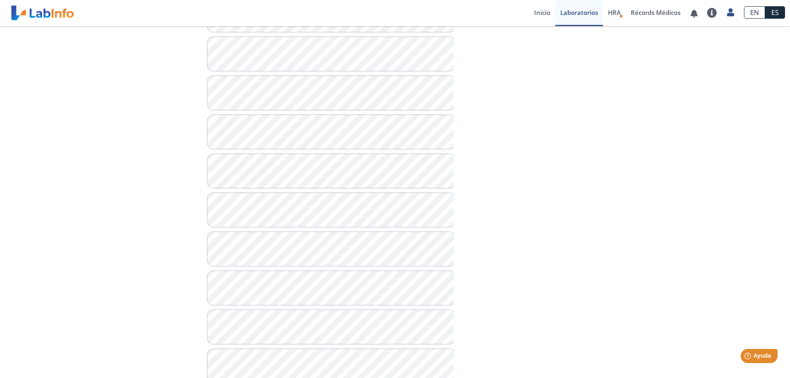
scroll to position [486, 0]
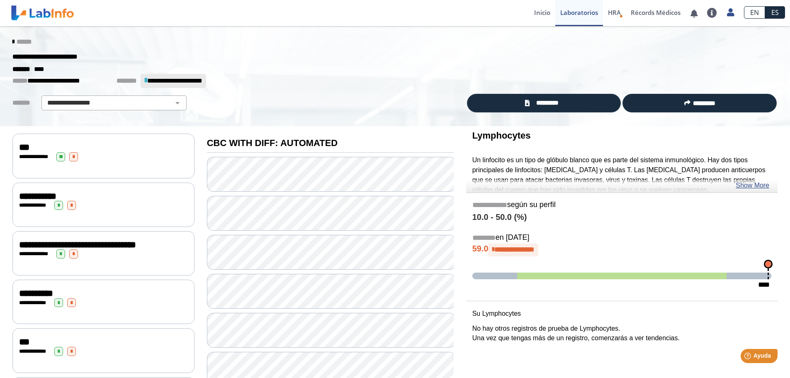
click at [747, 193] on div "**********" at bounding box center [622, 234] width 312 height 217
click at [750, 183] on link "Show More" at bounding box center [753, 186] width 34 height 10
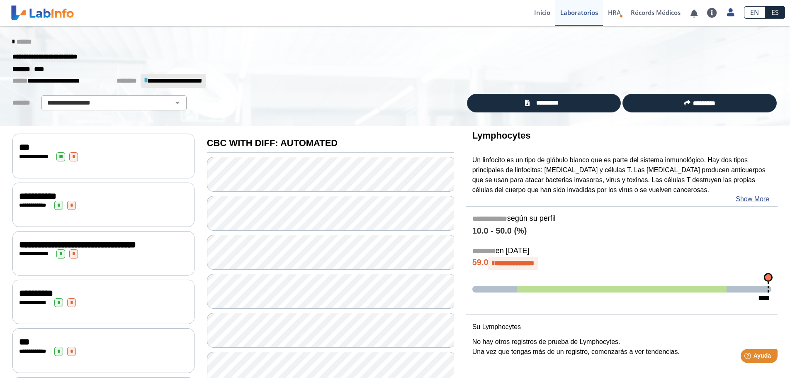
click at [114, 160] on div "**********" at bounding box center [103, 156] width 169 height 9
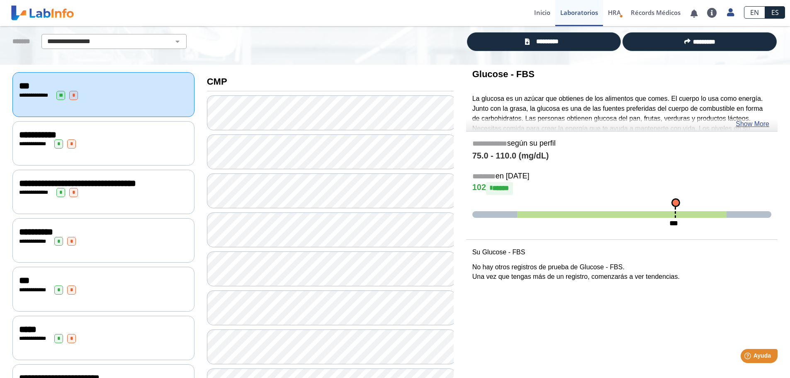
scroll to position [41, 0]
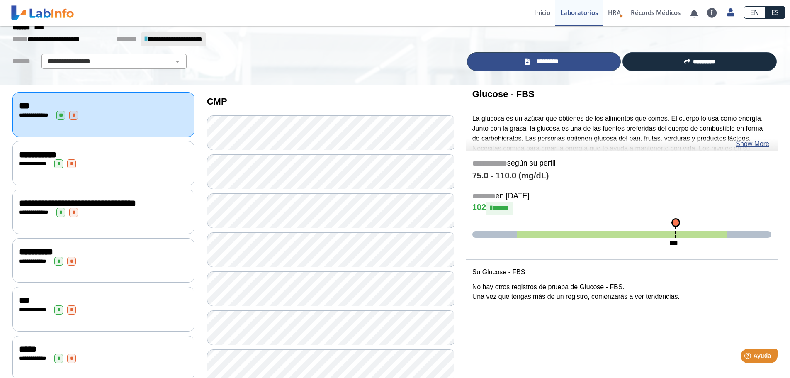
click at [545, 64] on span "*********" at bounding box center [547, 62] width 30 height 10
click at [550, 61] on span "*********" at bounding box center [547, 62] width 30 height 10
